Goal: Book appointment/travel/reservation

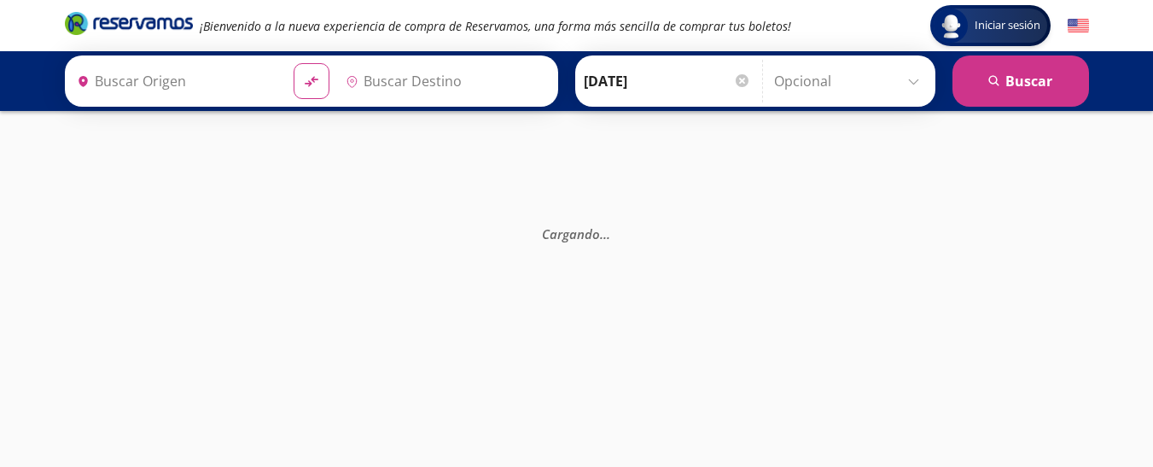
type input "[GEOGRAPHIC_DATA], [GEOGRAPHIC_DATA]"
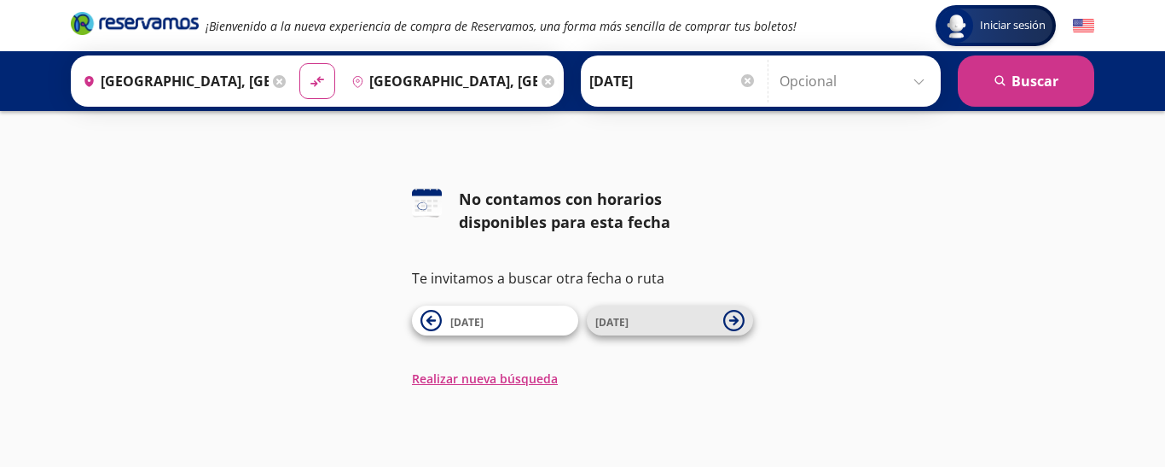
click at [732, 327] on icon at bounding box center [734, 320] width 21 height 21
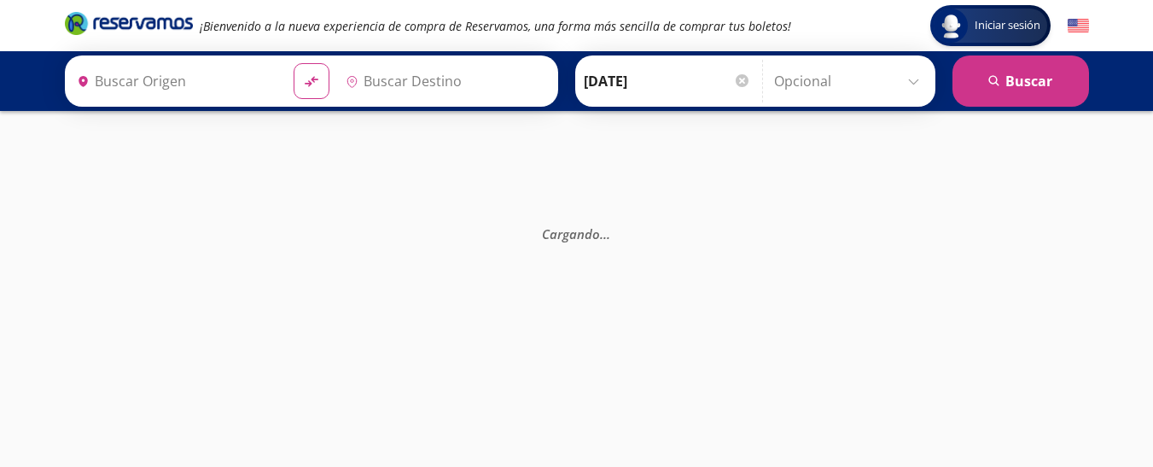
type input "[GEOGRAPHIC_DATA], [GEOGRAPHIC_DATA]"
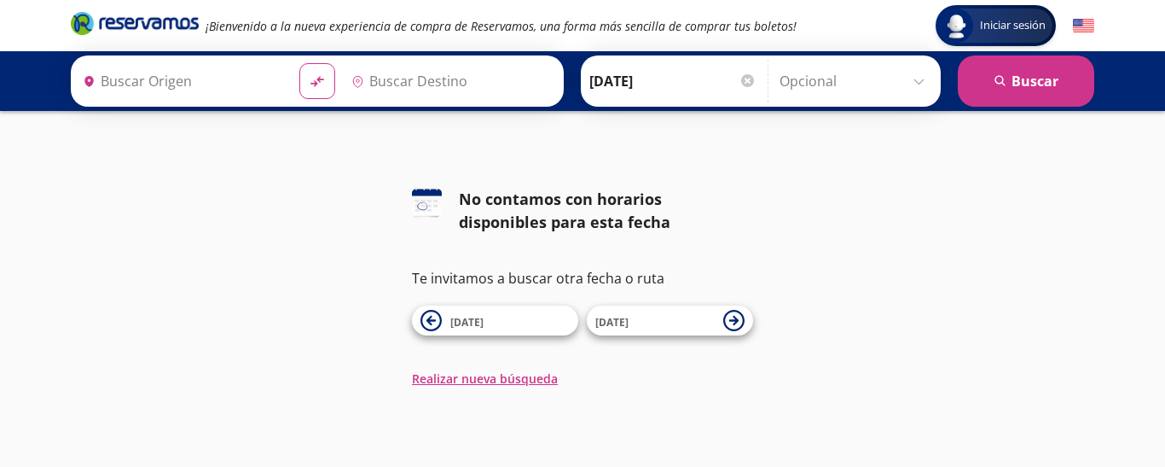
type input "[GEOGRAPHIC_DATA], [GEOGRAPHIC_DATA]"
